Goal: Task Accomplishment & Management: Complete application form

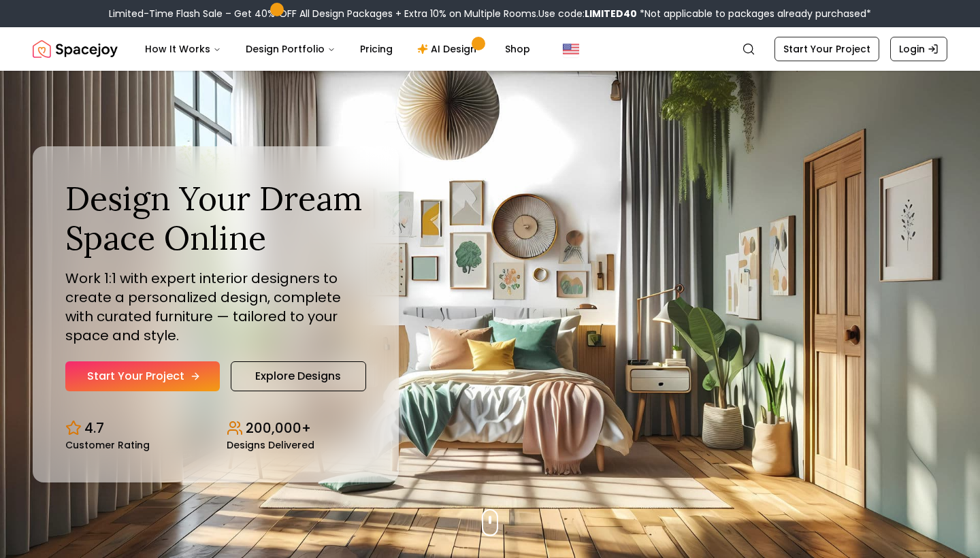
click at [199, 374] on link "Start Your Project" at bounding box center [142, 376] width 154 height 30
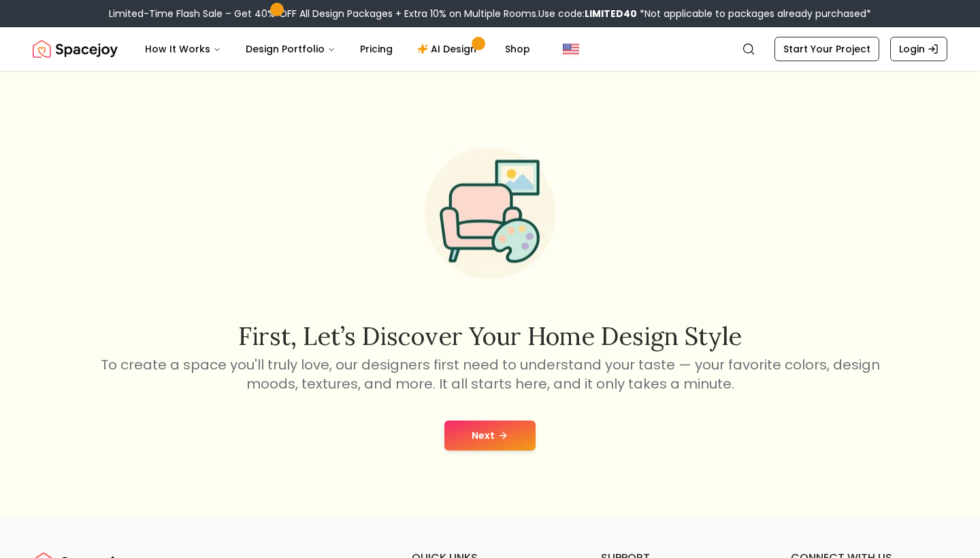
click at [464, 433] on button "Next" at bounding box center [489, 436] width 91 height 30
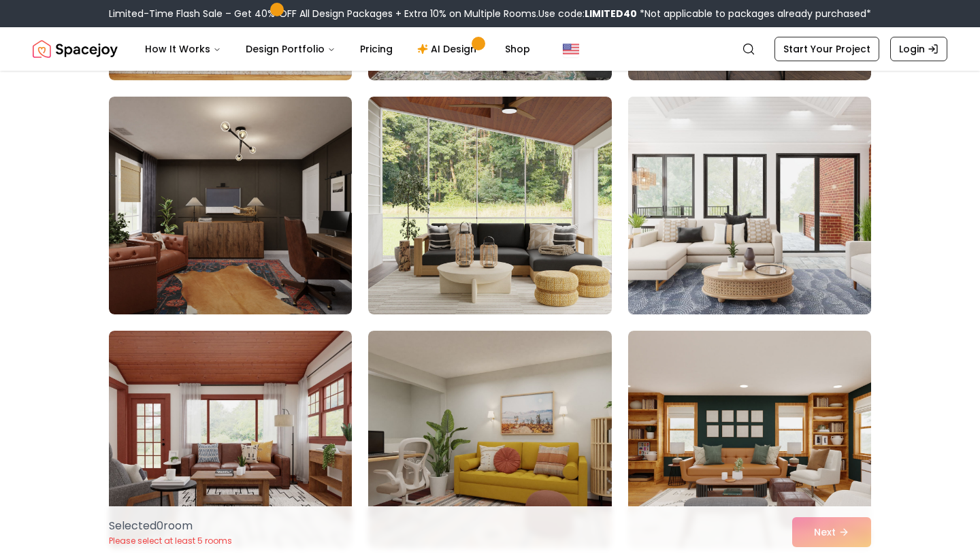
scroll to position [865, 0]
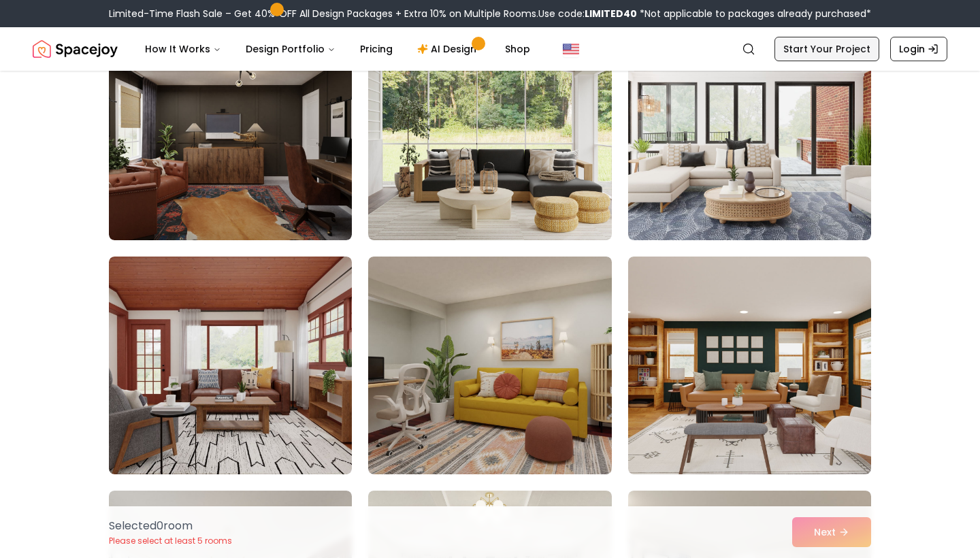
click at [834, 55] on link "Start Your Project" at bounding box center [826, 49] width 105 height 25
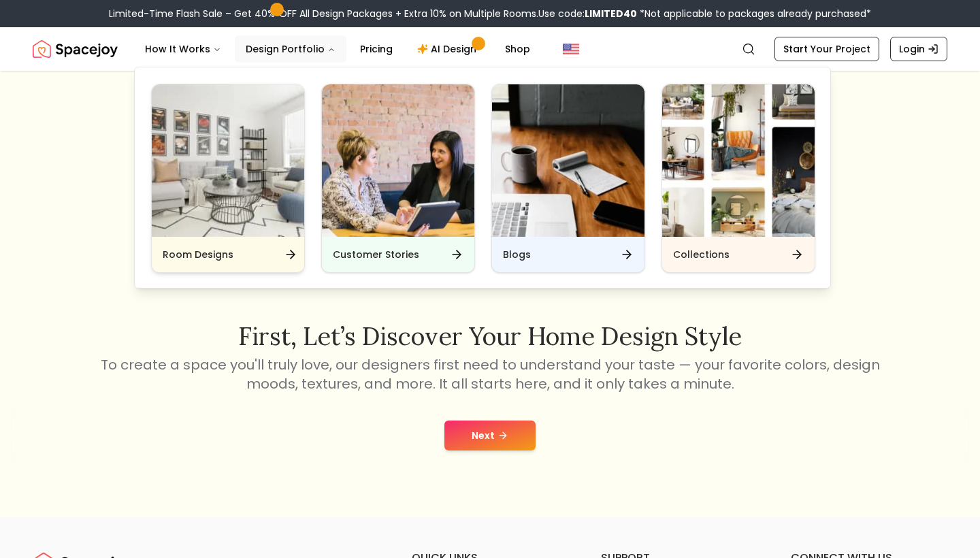
click at [241, 196] on img "Main" at bounding box center [228, 160] width 152 height 152
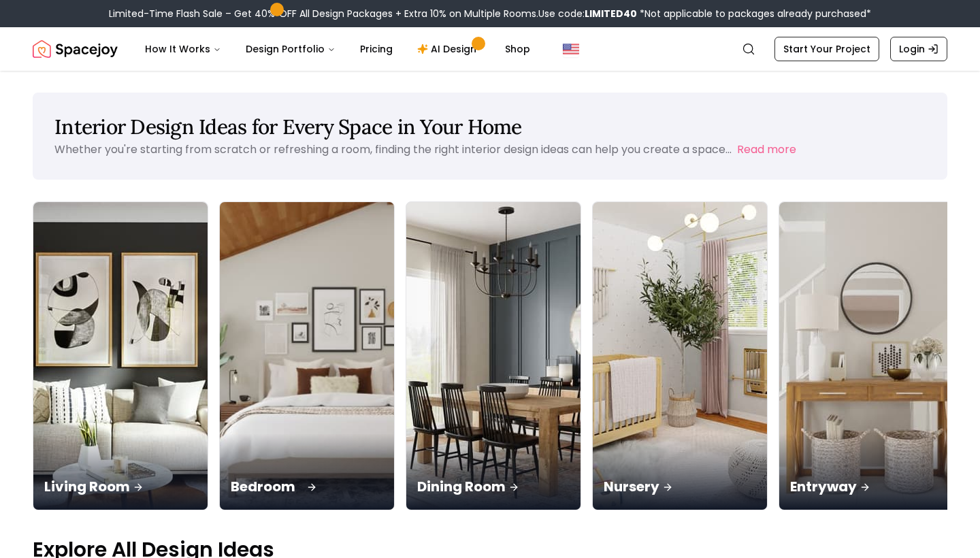
click at [240, 328] on img at bounding box center [307, 356] width 183 height 323
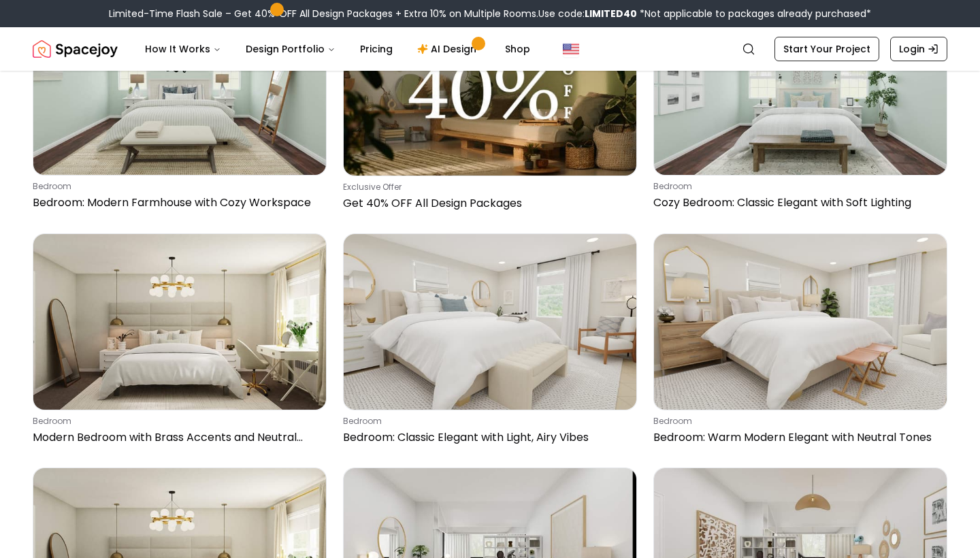
scroll to position [1362, 0]
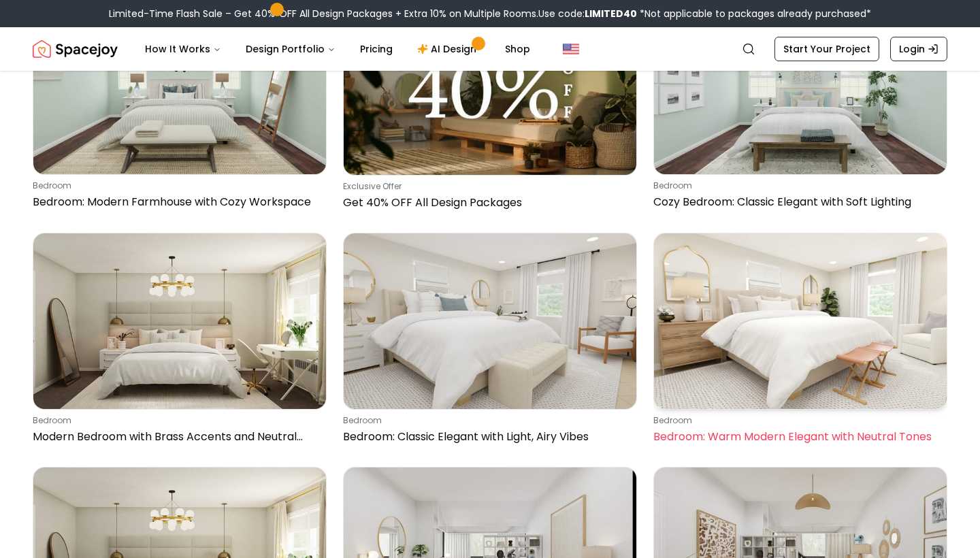
click at [711, 294] on img at bounding box center [800, 321] width 293 height 176
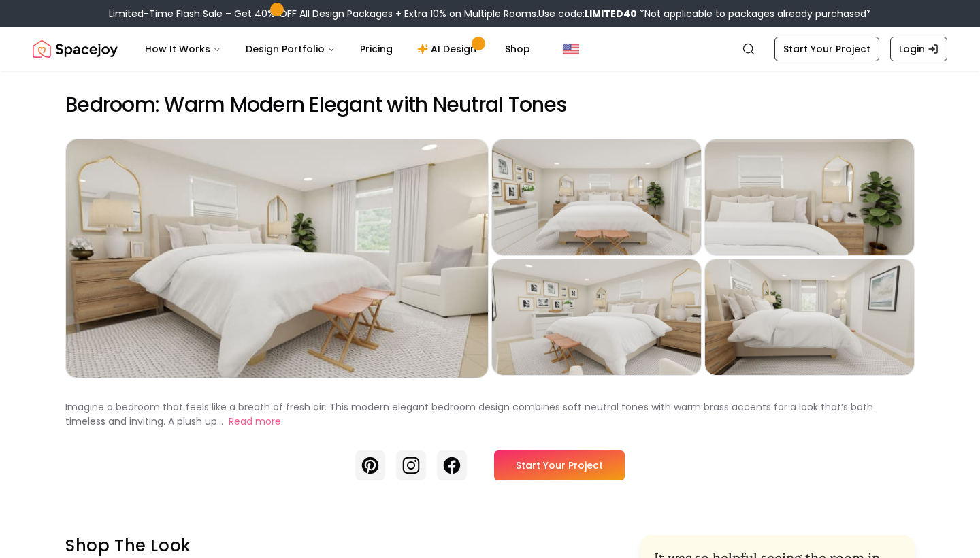
click at [570, 462] on link "Start Your Project" at bounding box center [559, 466] width 131 height 30
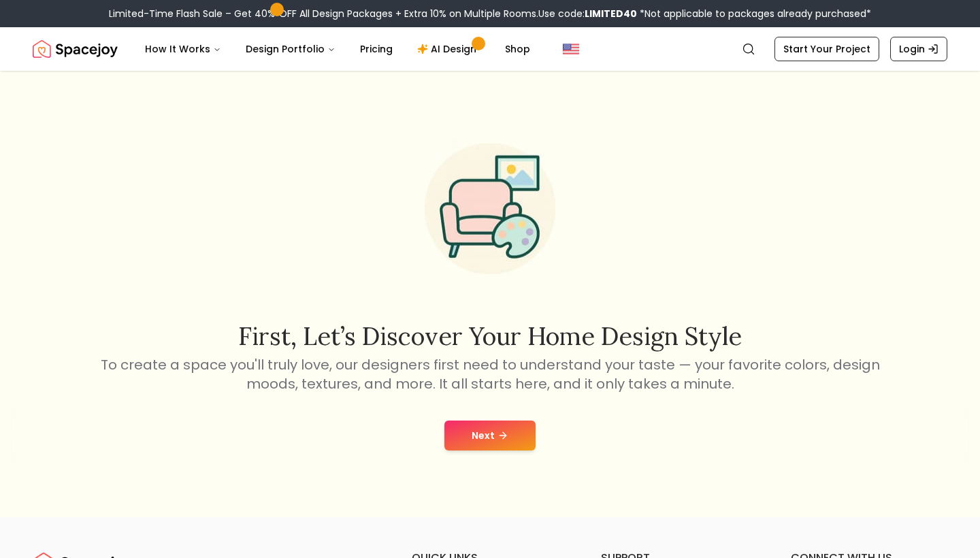
click at [483, 425] on button "Next" at bounding box center [489, 436] width 91 height 30
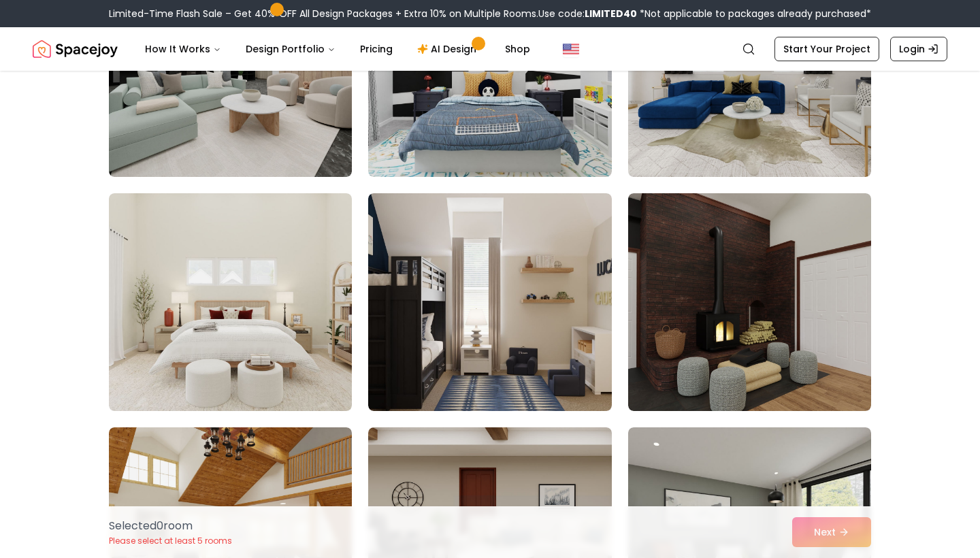
scroll to position [227, 0]
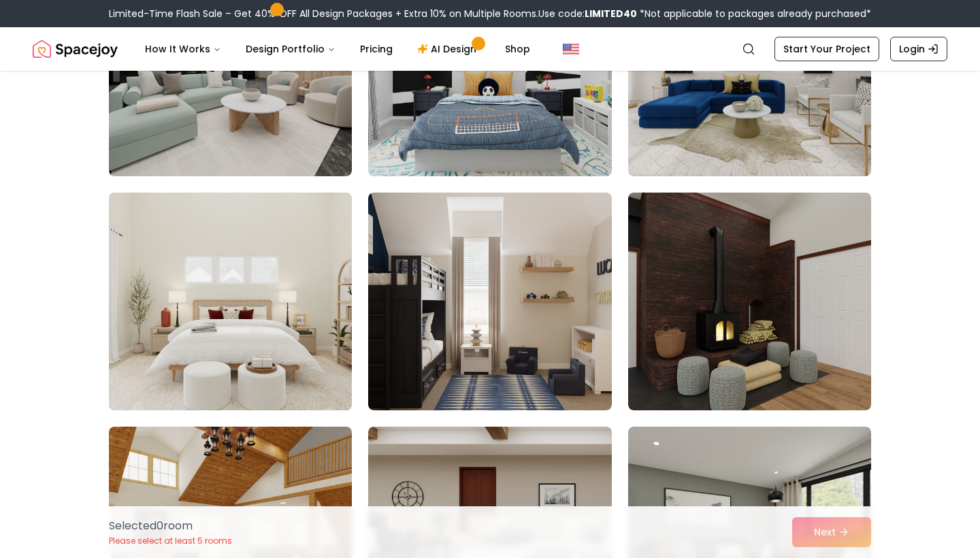
click at [306, 332] on img at bounding box center [230, 301] width 255 height 229
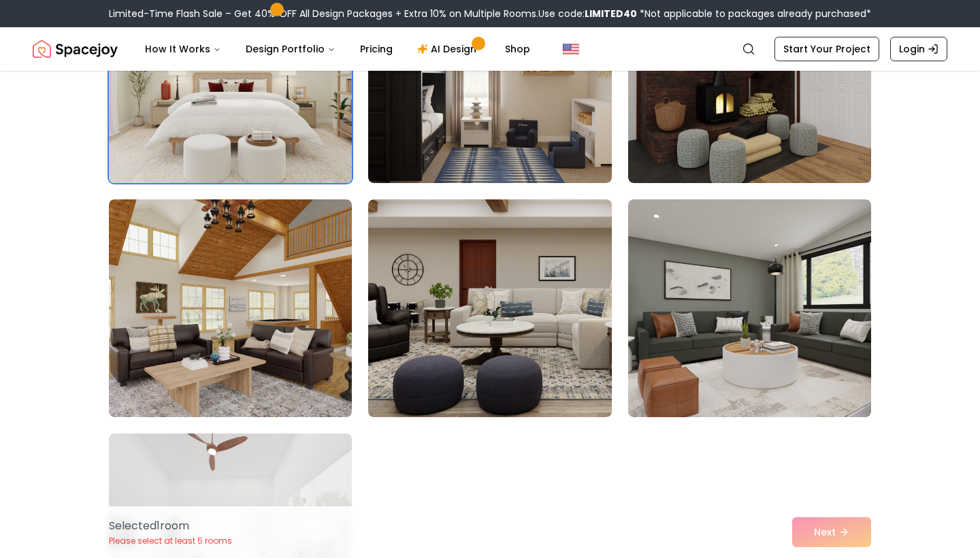
scroll to position [461, 0]
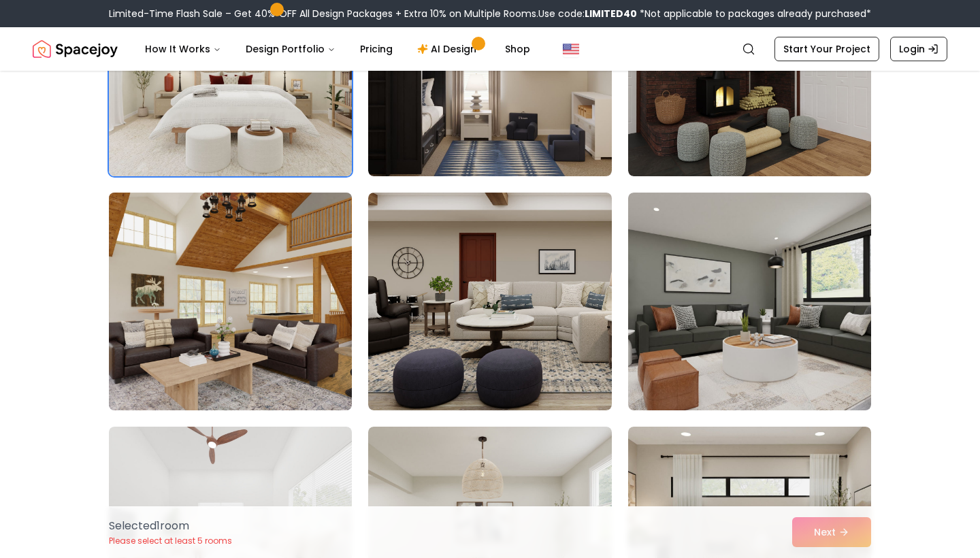
click at [306, 332] on img at bounding box center [230, 301] width 255 height 229
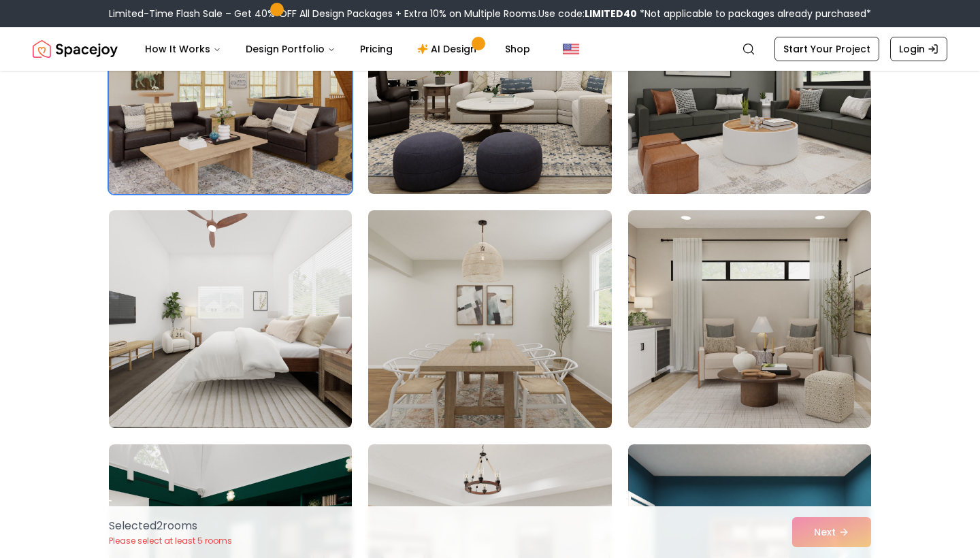
scroll to position [682, 0]
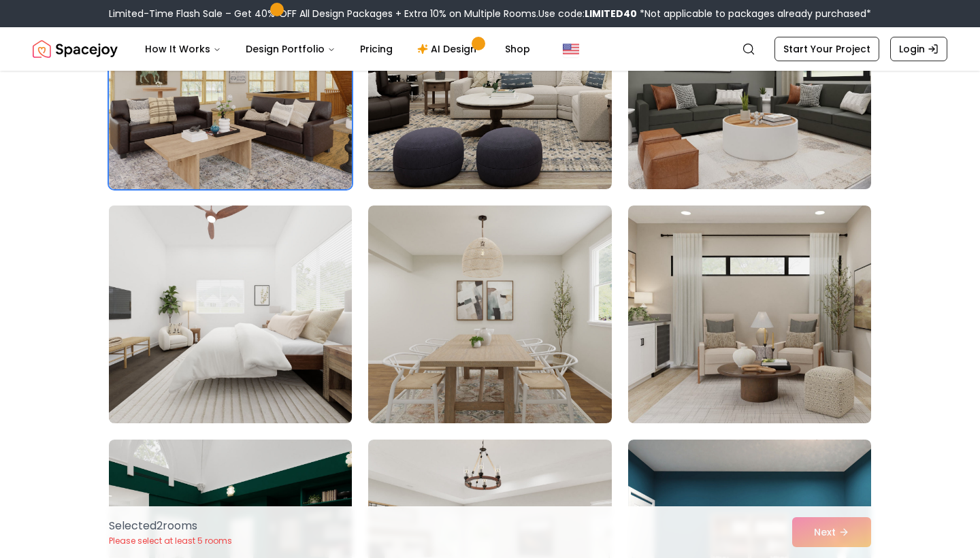
click at [306, 332] on img at bounding box center [230, 314] width 255 height 229
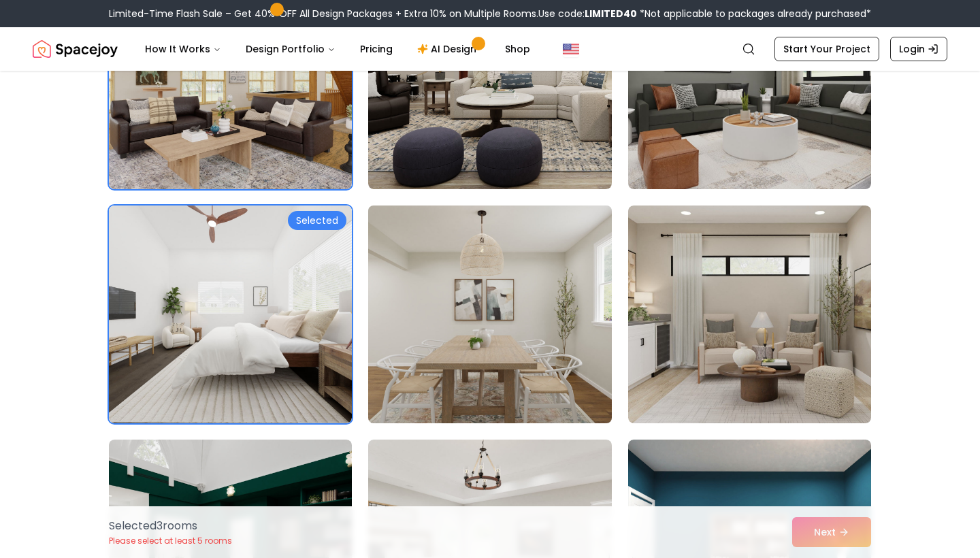
click at [475, 336] on img at bounding box center [489, 314] width 255 height 229
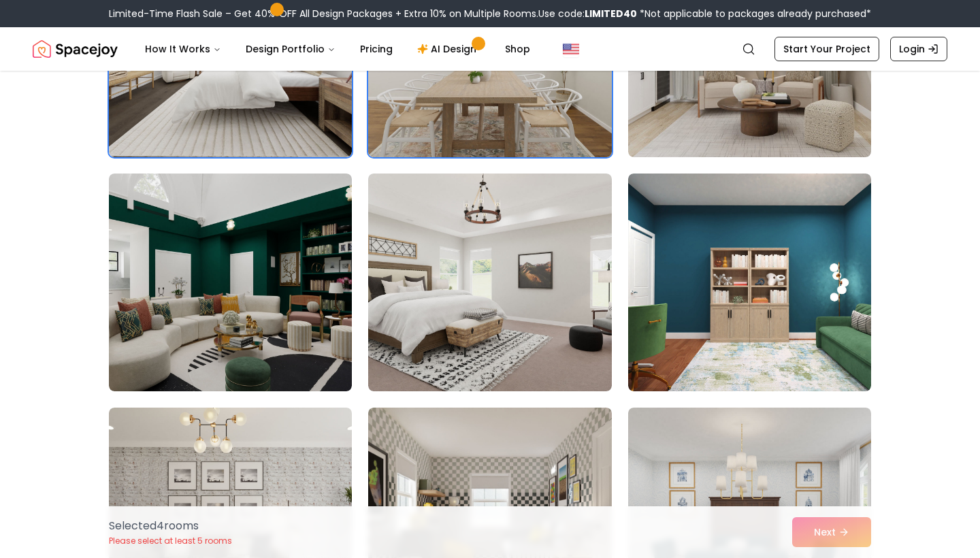
scroll to position [960, 0]
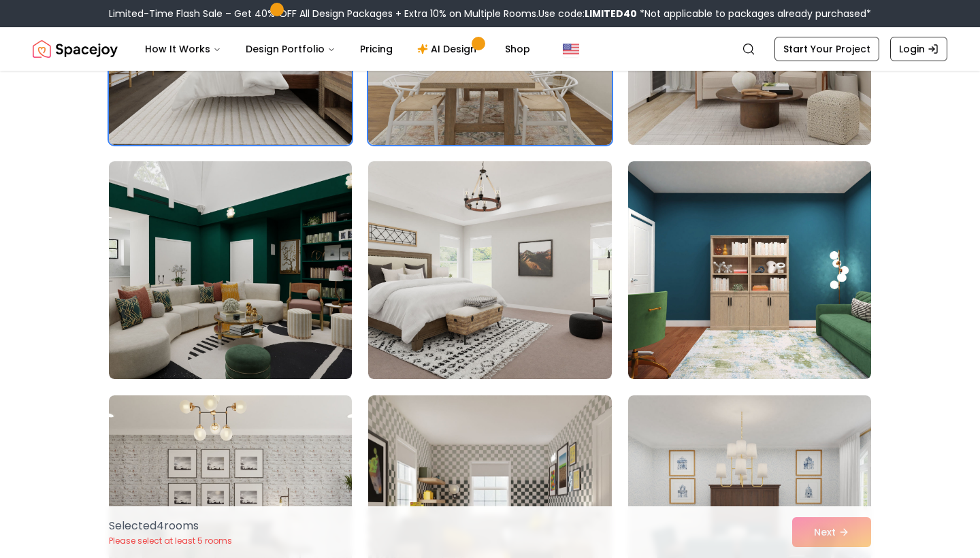
click at [730, 95] on img at bounding box center [749, 36] width 255 height 229
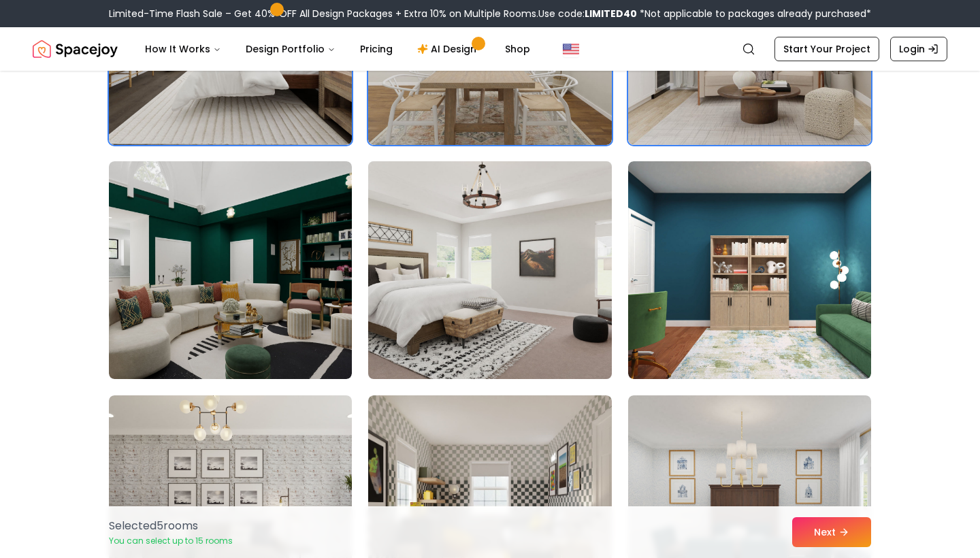
click at [545, 252] on img at bounding box center [489, 270] width 255 height 229
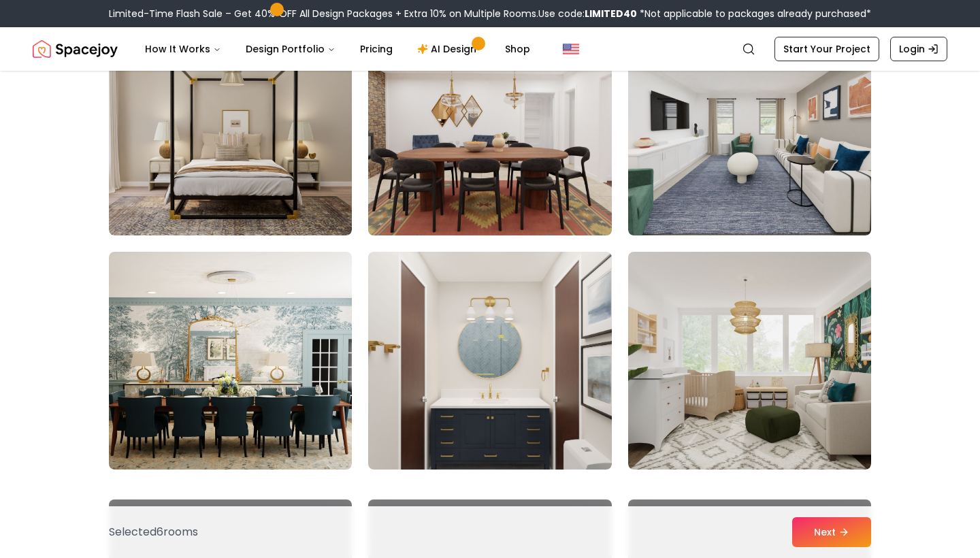
scroll to position [2073, 0]
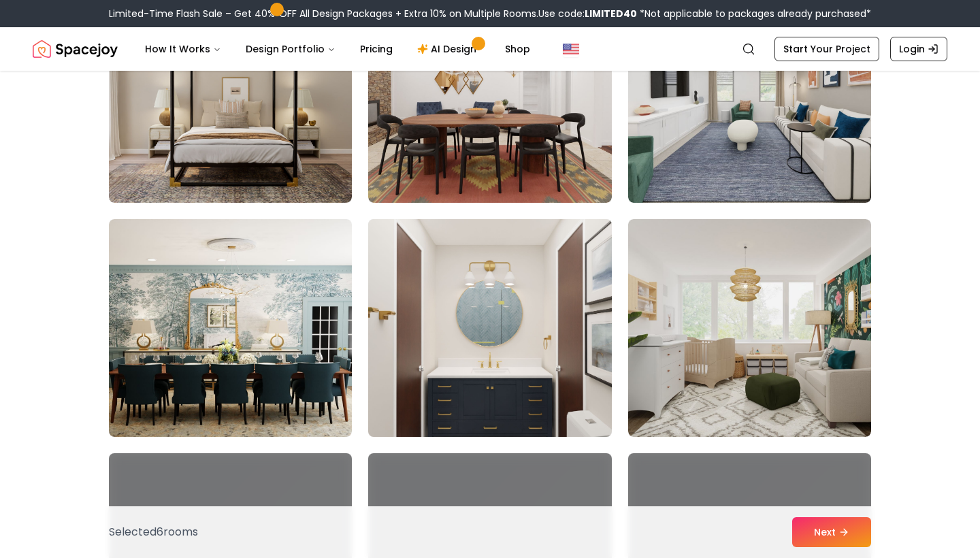
click at [575, 314] on img at bounding box center [489, 328] width 255 height 229
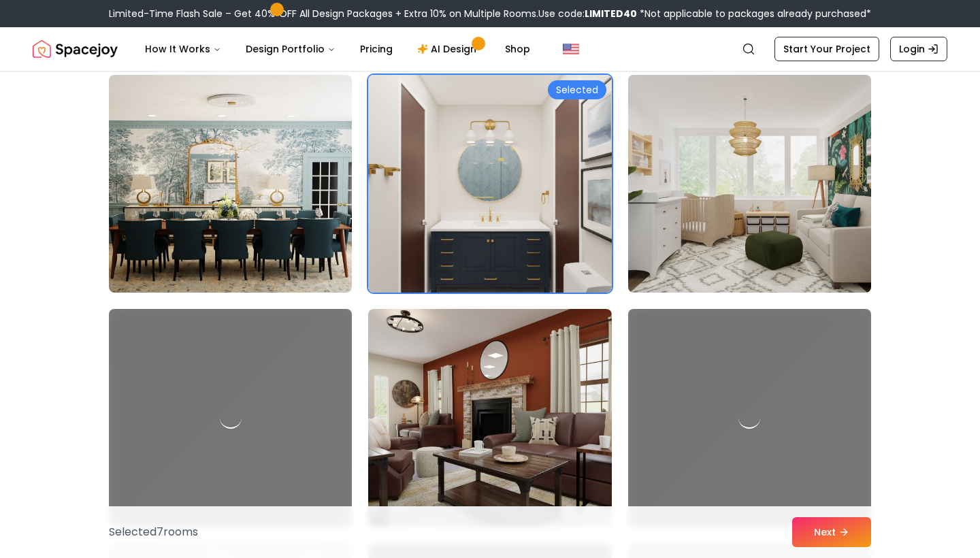
click at [709, 204] on img at bounding box center [749, 183] width 255 height 229
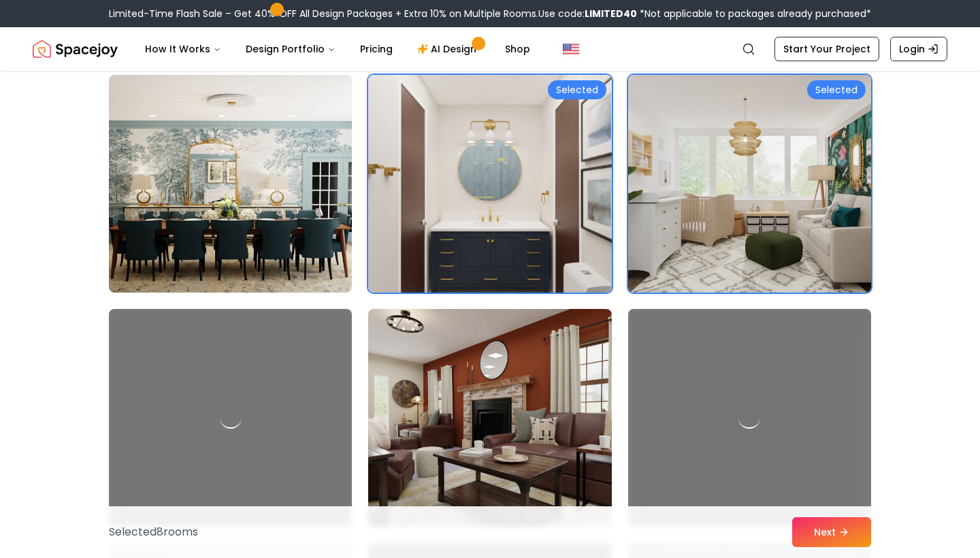
scroll to position [2430, 0]
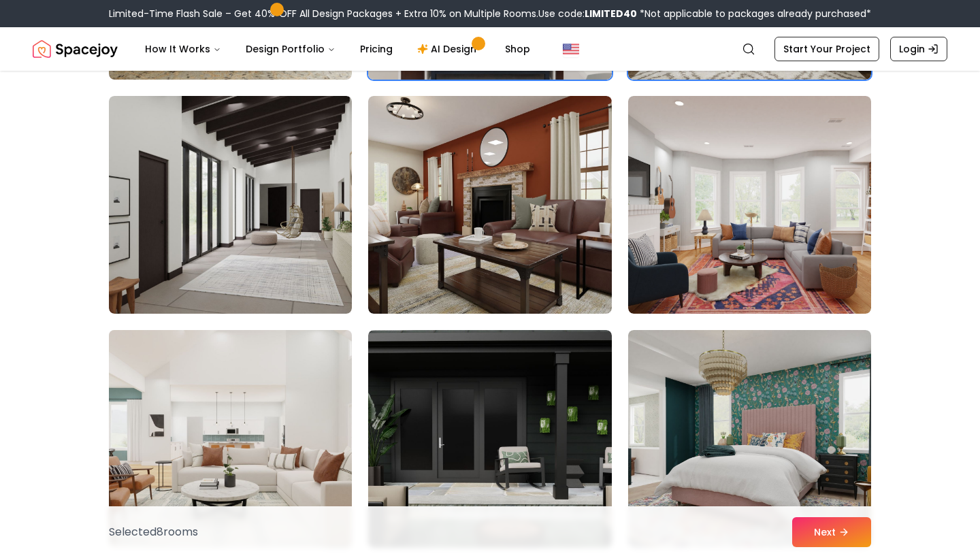
click at [330, 408] on img at bounding box center [230, 439] width 255 height 229
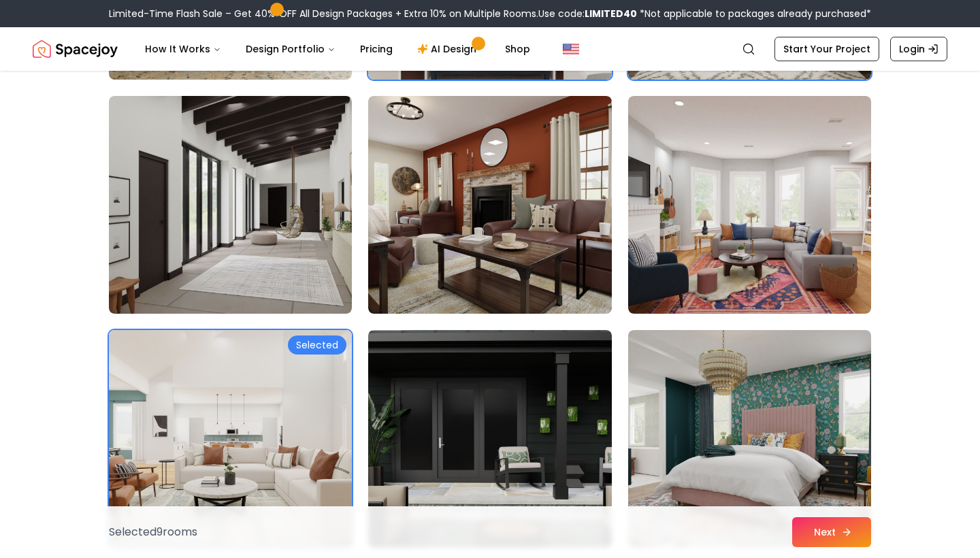
click at [819, 530] on button "Next" at bounding box center [831, 532] width 79 height 30
